Goal: Transaction & Acquisition: Purchase product/service

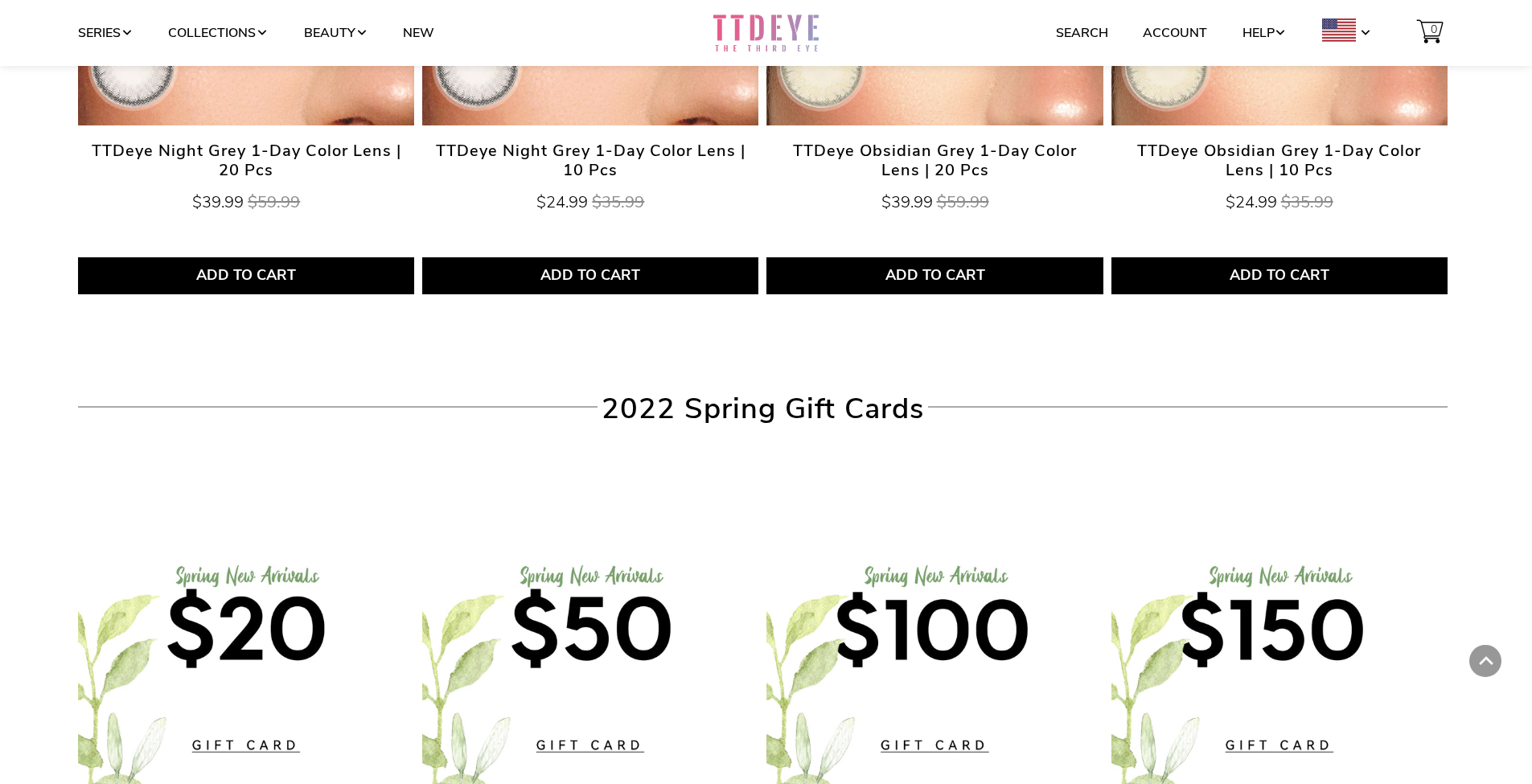
scroll to position [6209, 0]
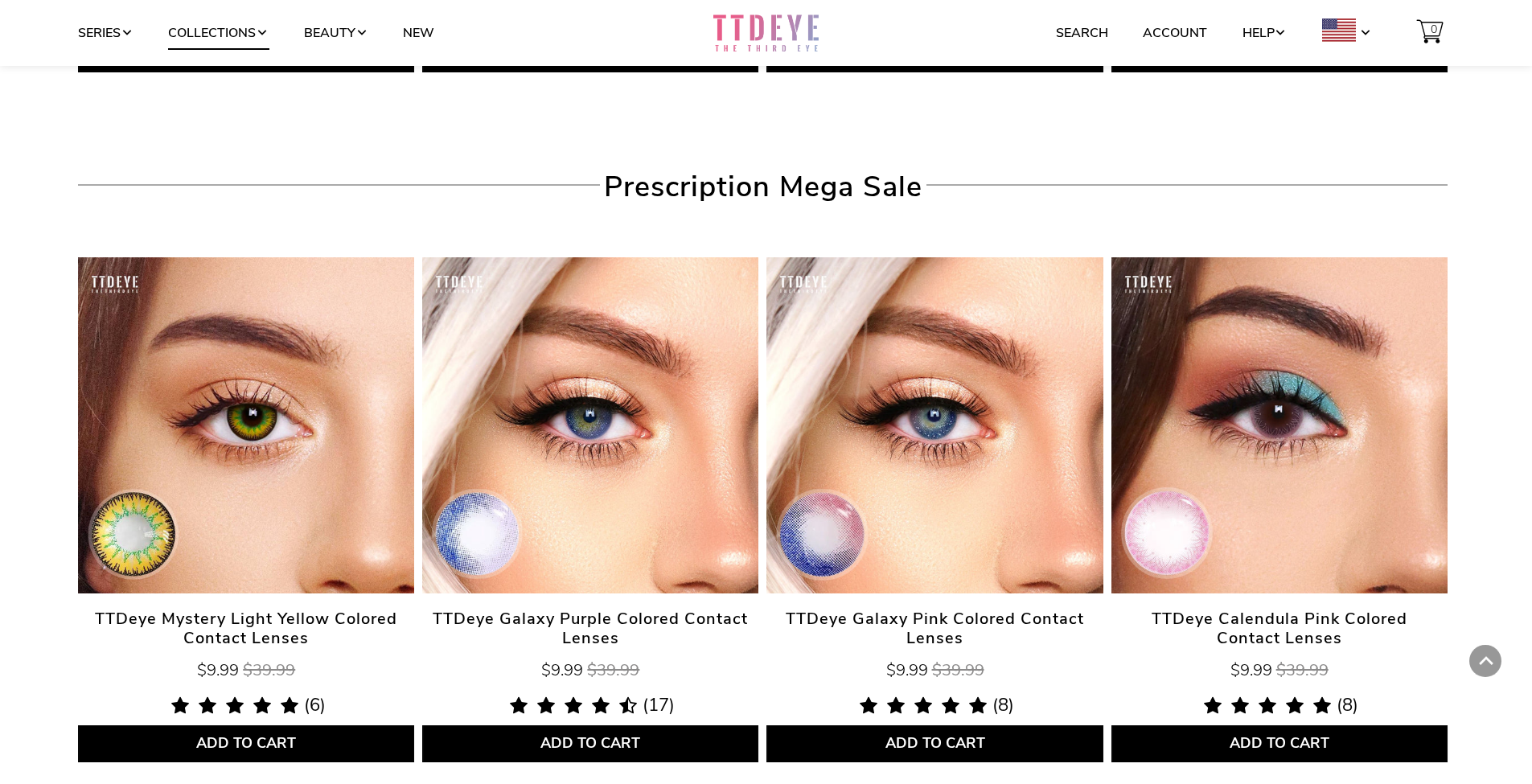
click at [225, 23] on link "Collections" at bounding box center [219, 33] width 100 height 31
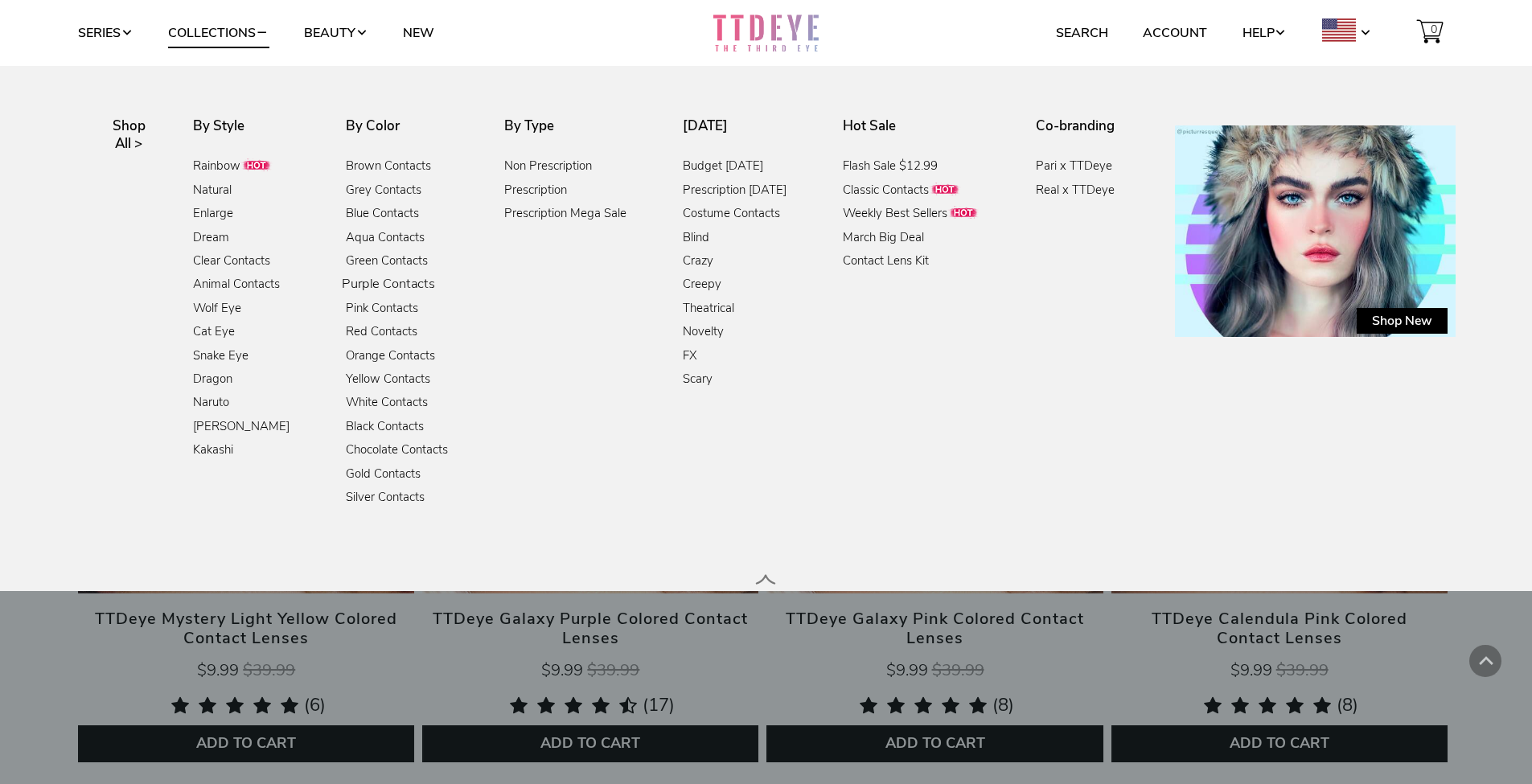
click at [388, 283] on link "Purple Contacts" at bounding box center [388, 285] width 93 height 22
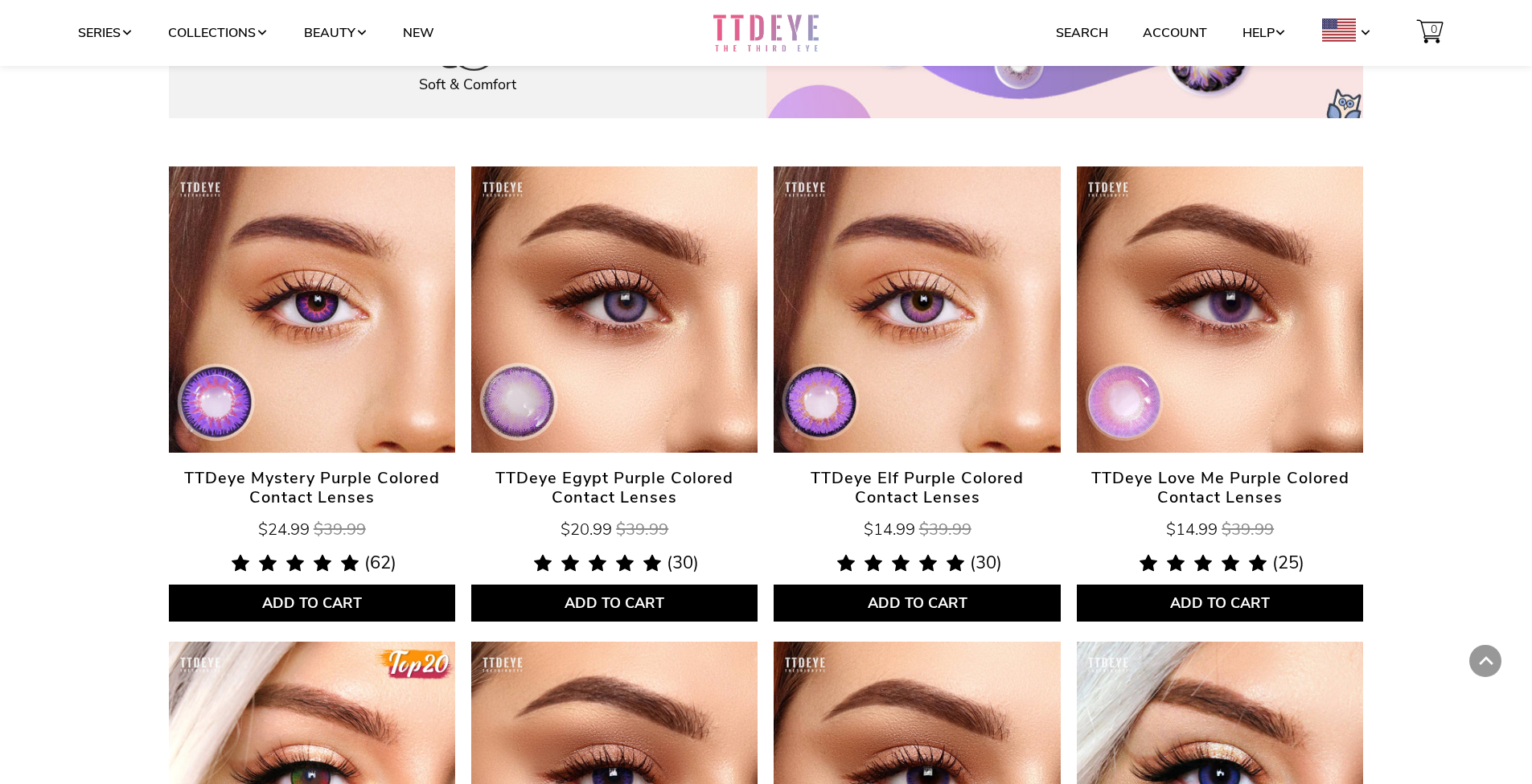
scroll to position [629, 0]
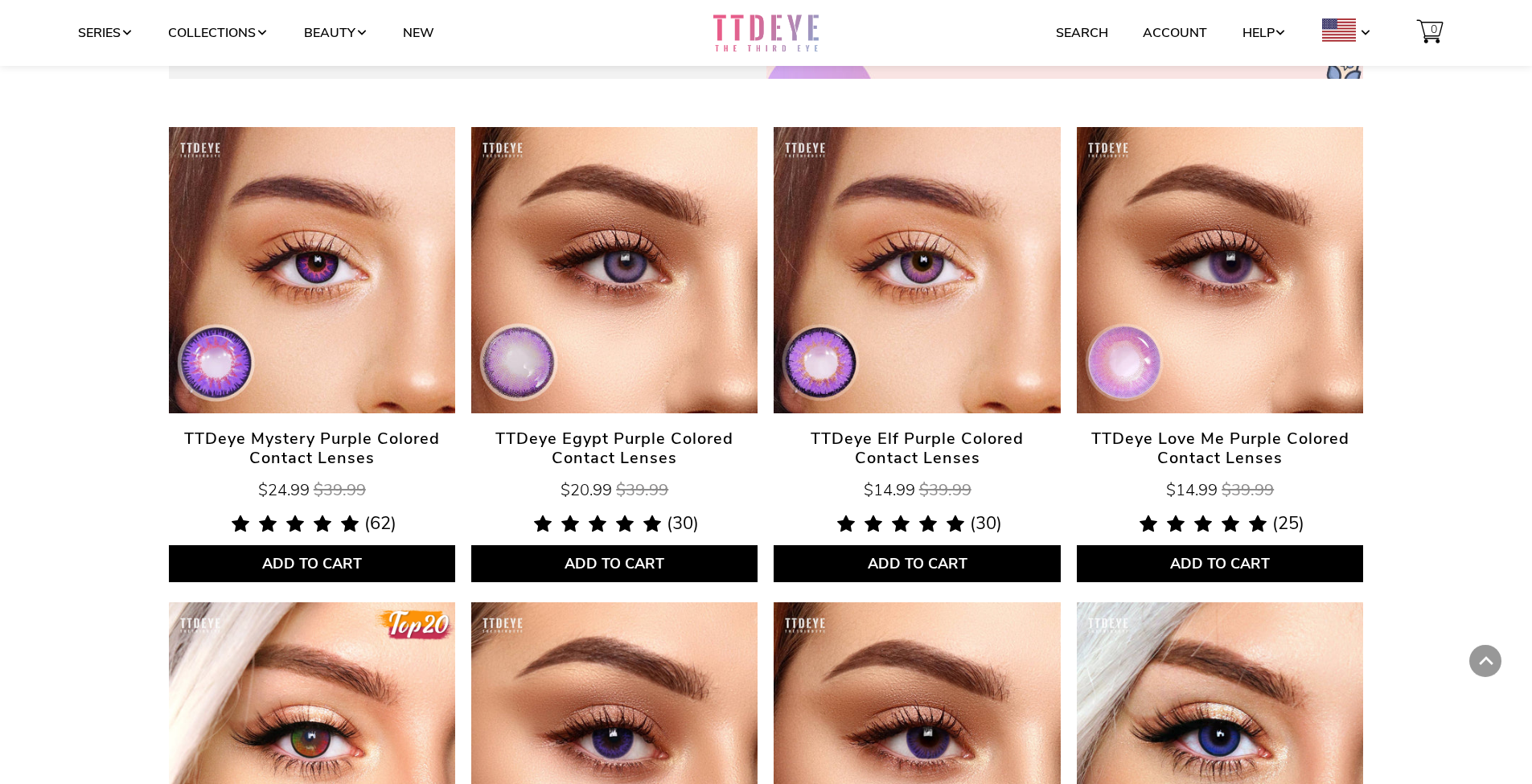
click at [1213, 362] on link "TTDeye Love Me Purple Colored Contact Lenses" at bounding box center [1220, 270] width 286 height 286
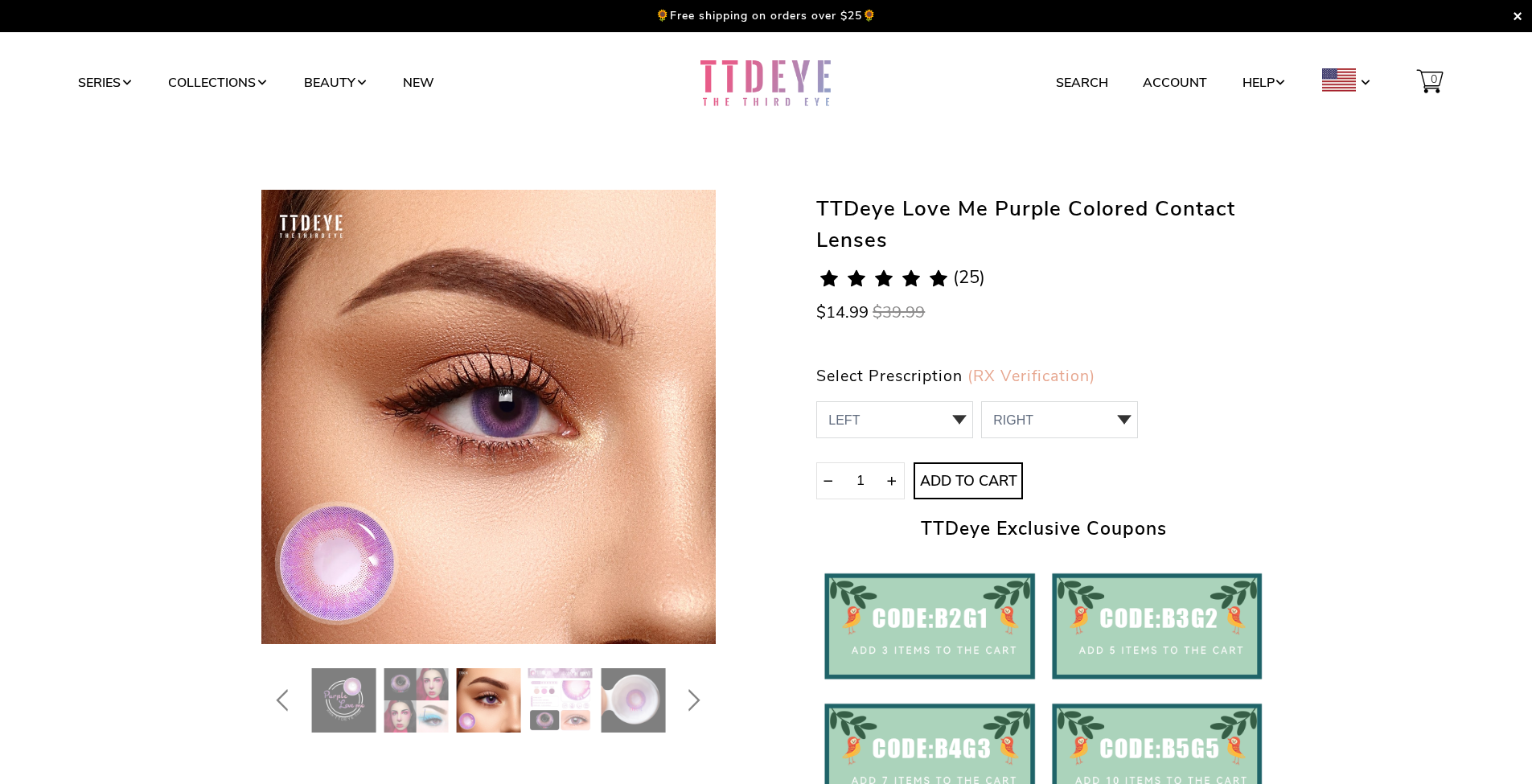
click at [623, 704] on img at bounding box center [632, 700] width 64 height 64
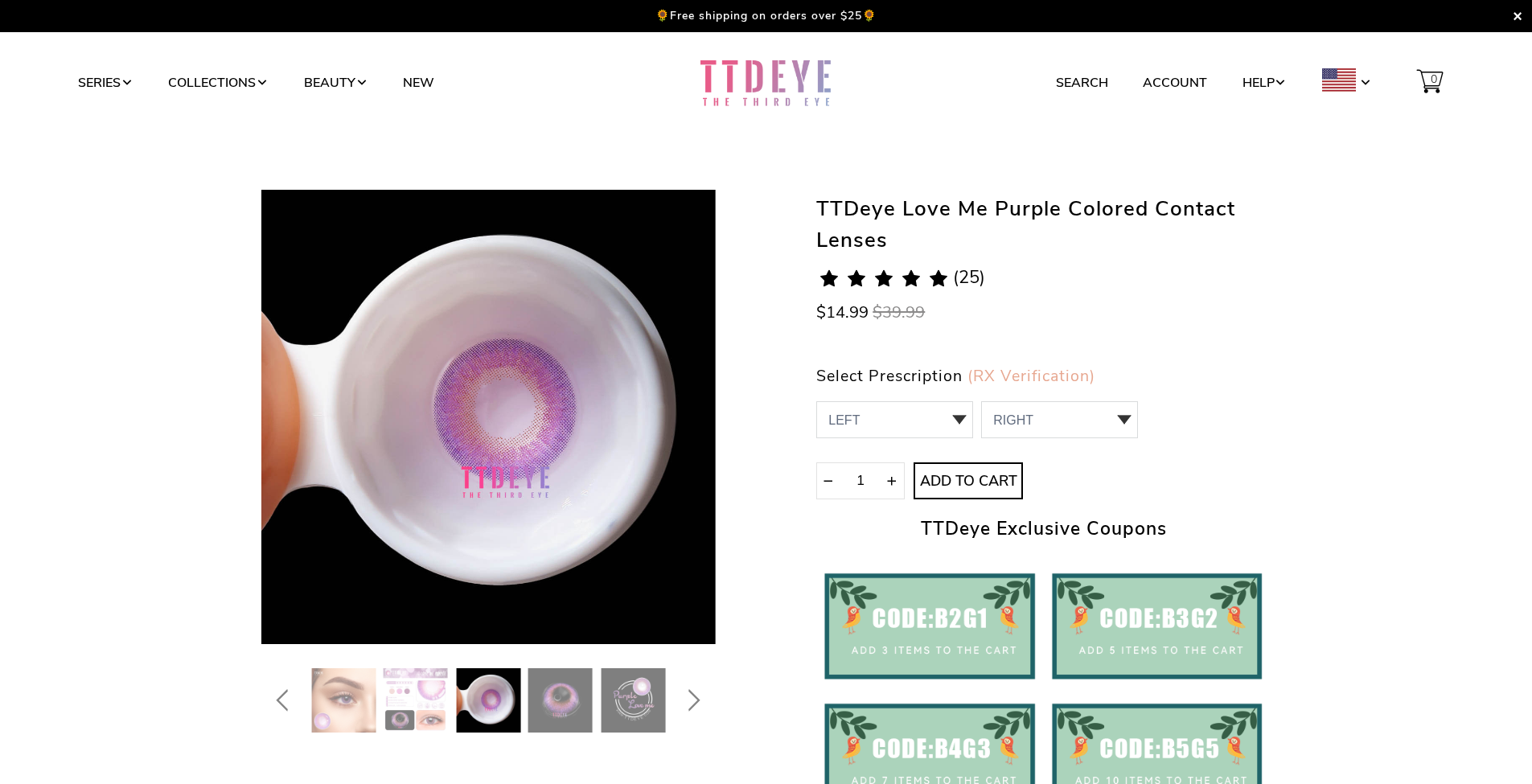
click at [436, 693] on img at bounding box center [415, 700] width 64 height 64
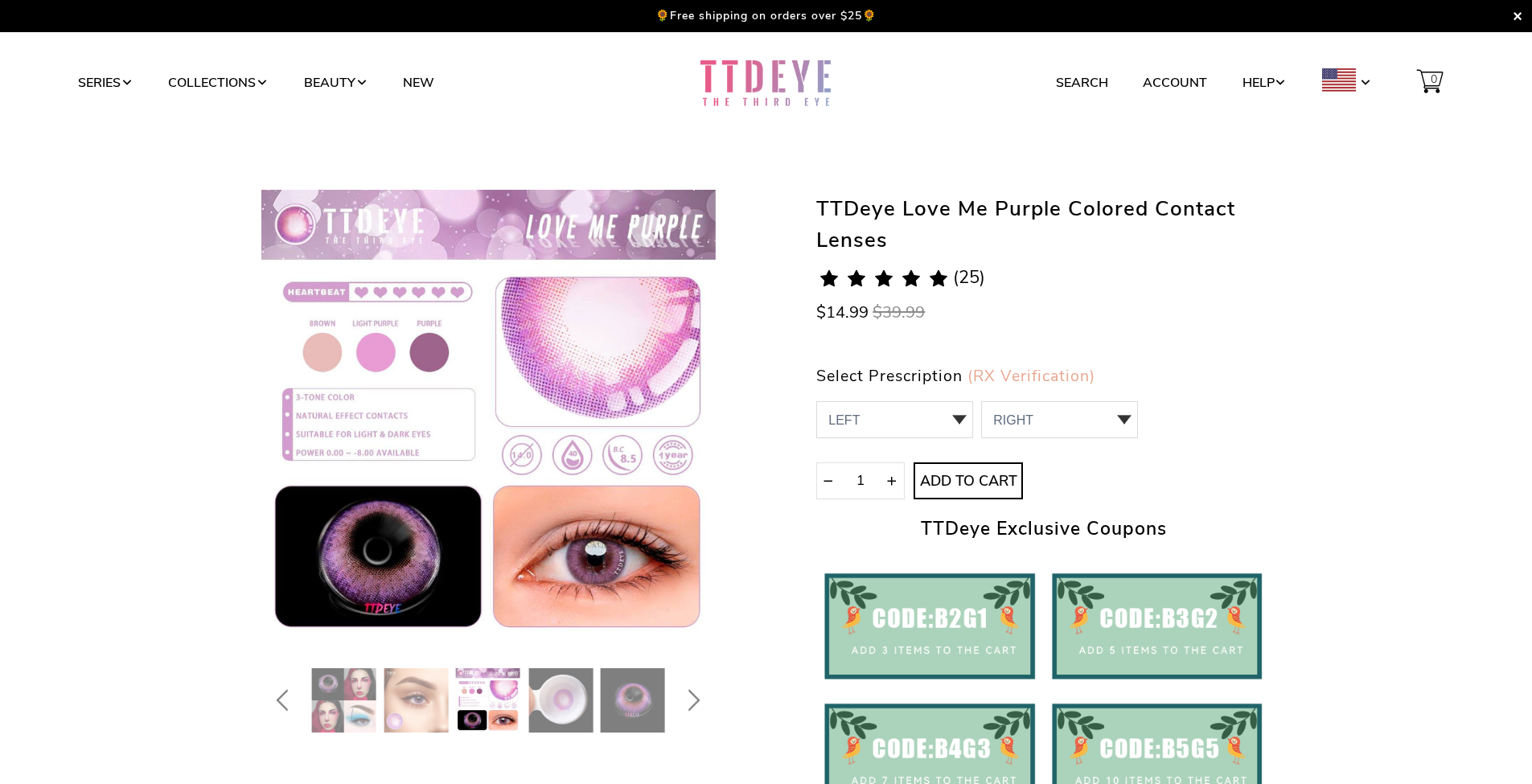
click at [405, 695] on img at bounding box center [415, 700] width 64 height 64
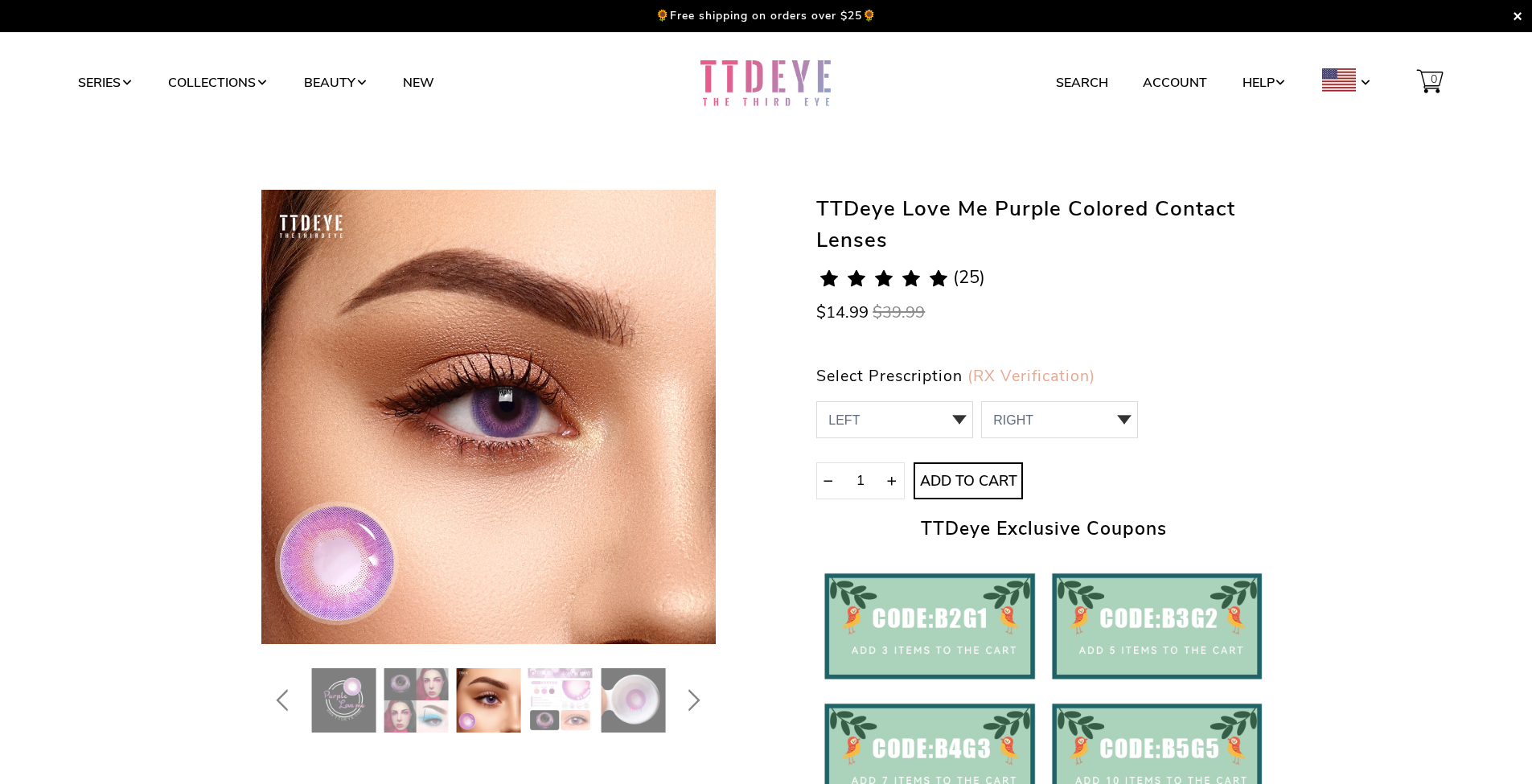
click at [346, 684] on img at bounding box center [342, 700] width 64 height 64
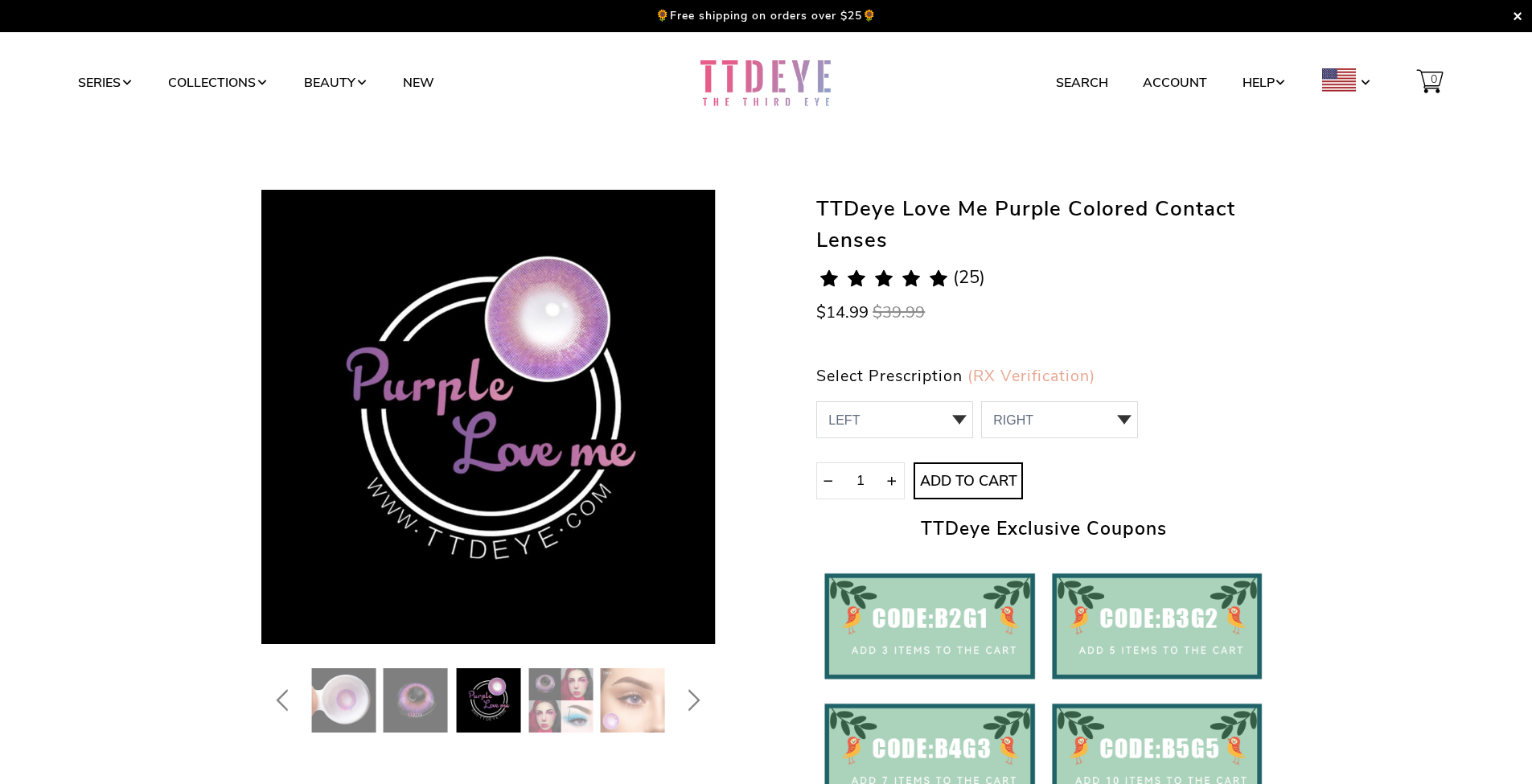
click at [565, 709] on img at bounding box center [560, 700] width 64 height 64
